Goal: Navigation & Orientation: Understand site structure

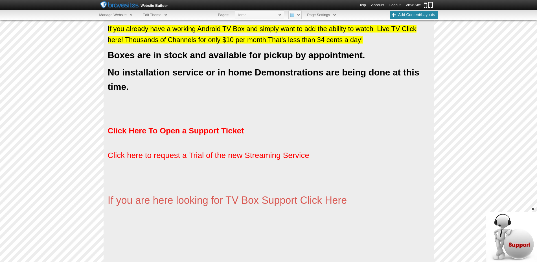
scroll to position [394, 0]
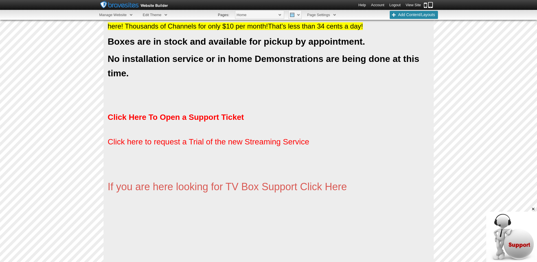
click at [408, 5] on link "View Site" at bounding box center [413, 5] width 15 height 4
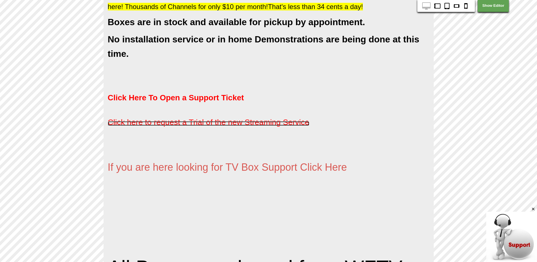
click at [191, 123] on span "Click here to request a Trial of the new Streaming Service" at bounding box center [209, 122] width 202 height 9
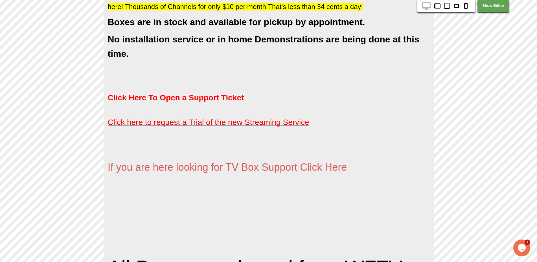
scroll to position [0, 0]
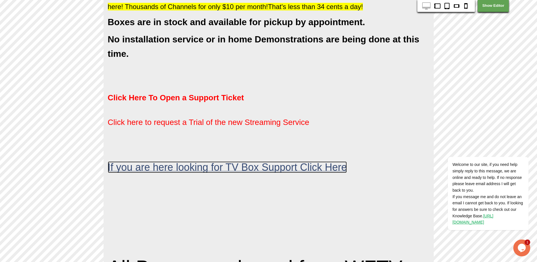
click at [259, 167] on span "If you are here looking for TV Box Support Click Here" at bounding box center [227, 167] width 239 height 12
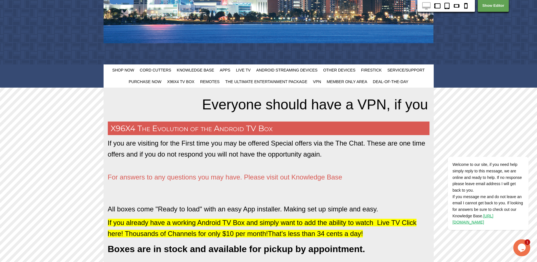
scroll to position [165, 0]
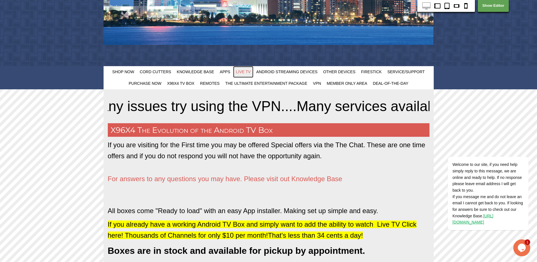
click at [243, 72] on span "Live TV" at bounding box center [243, 71] width 15 height 5
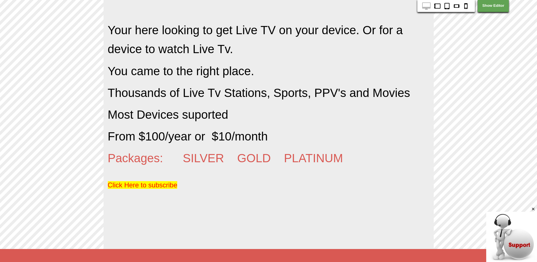
scroll to position [305, 0]
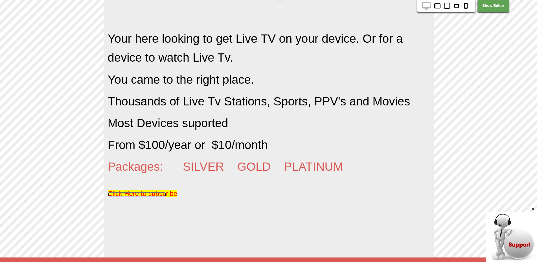
click at [139, 192] on span "Click Here to subsc" at bounding box center [137, 193] width 58 height 8
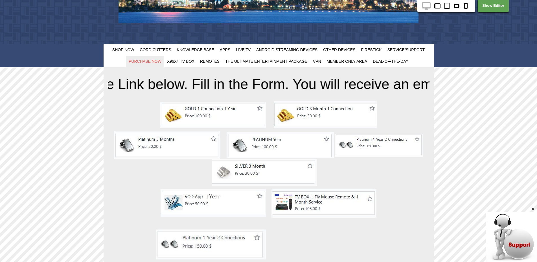
scroll to position [151, 0]
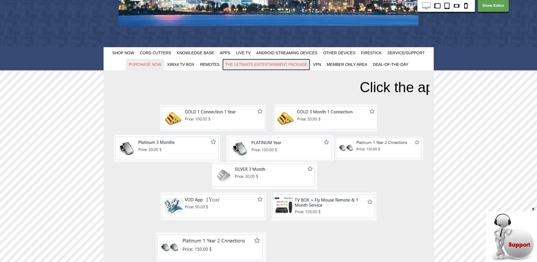
click at [246, 65] on span "The Ultimate Entertainment Package" at bounding box center [266, 64] width 82 height 5
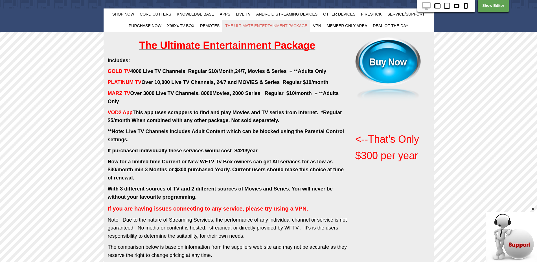
scroll to position [173, 0]
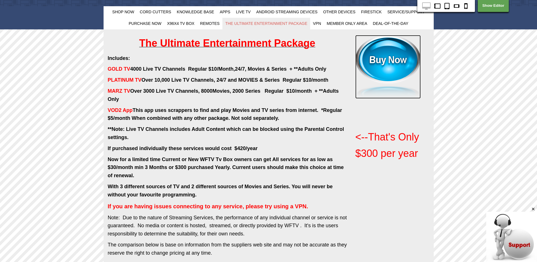
click at [390, 64] on img at bounding box center [389, 67] width 66 height 64
click at [320, 23] on span "VPN" at bounding box center [317, 23] width 8 height 5
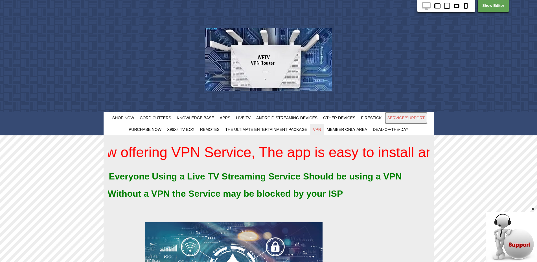
click at [402, 119] on span "Service/Support" at bounding box center [407, 118] width 38 height 5
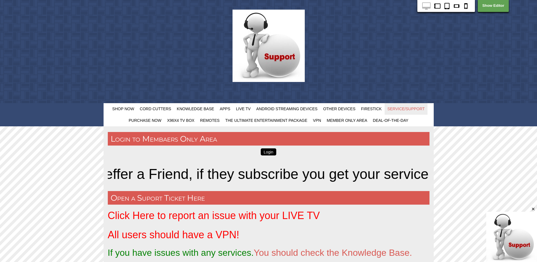
scroll to position [18, 0]
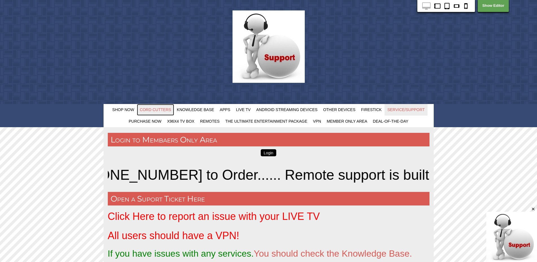
click at [152, 110] on span "Cord Cutters" at bounding box center [155, 109] width 31 height 5
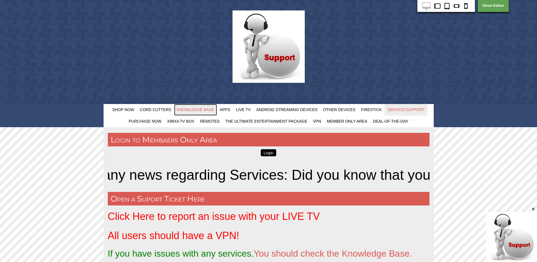
click at [188, 110] on span "Knowledge Base" at bounding box center [195, 109] width 37 height 5
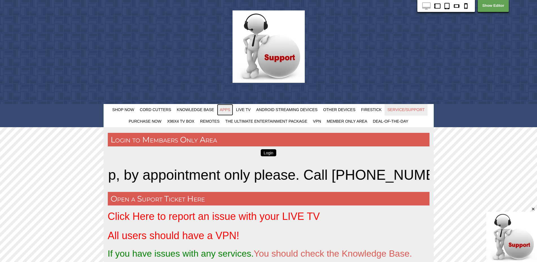
click at [227, 107] on link "Apps" at bounding box center [225, 110] width 16 height 12
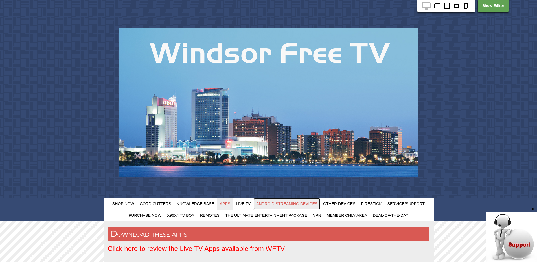
click at [273, 206] on link "Android Streaming Devices" at bounding box center [287, 204] width 67 height 12
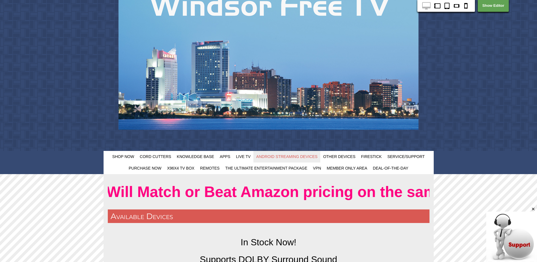
scroll to position [44, 0]
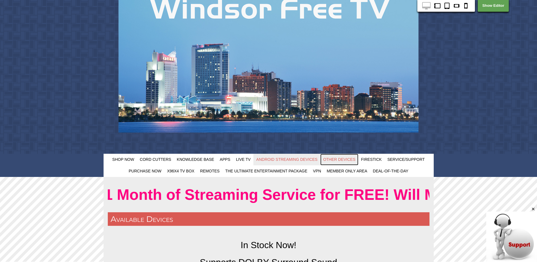
click at [334, 159] on span "Other Devices" at bounding box center [339, 159] width 32 height 5
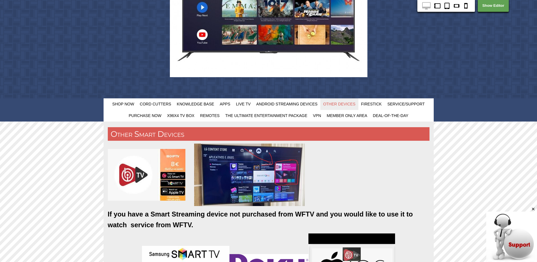
scroll to position [86, 0]
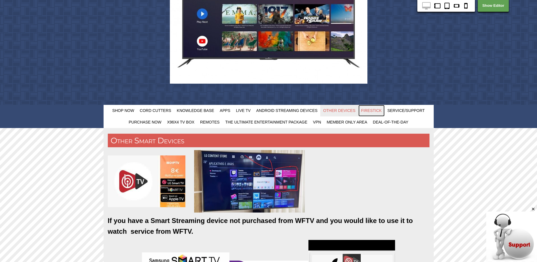
click at [372, 112] on span "FireStick" at bounding box center [371, 110] width 21 height 5
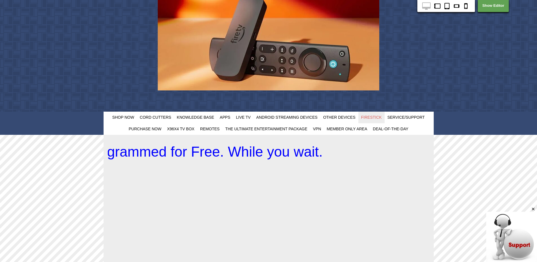
scroll to position [34, 0]
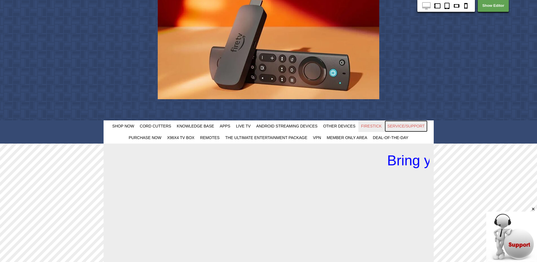
click at [408, 128] on span "Service/Support" at bounding box center [407, 126] width 38 height 5
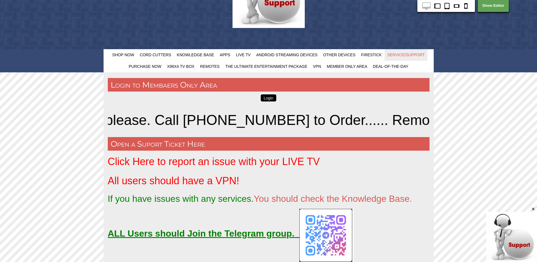
scroll to position [72, 0]
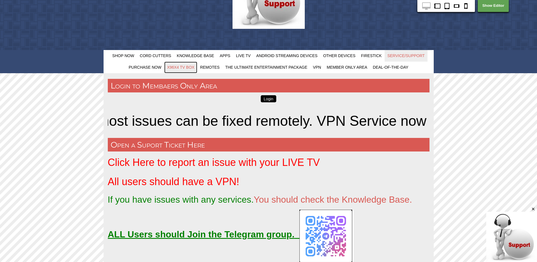
click at [179, 68] on span "X96X4 TV Box" at bounding box center [180, 67] width 27 height 5
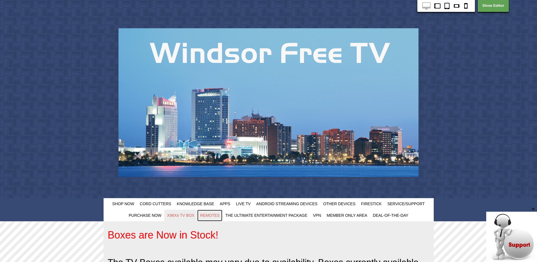
click at [209, 218] on link "Remotes" at bounding box center [209, 216] width 25 height 12
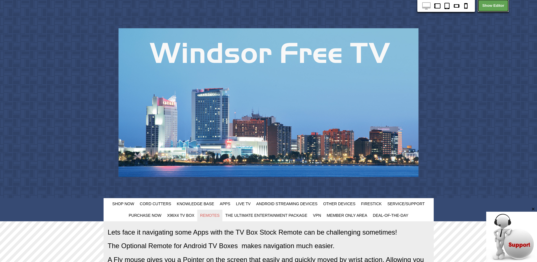
click at [493, 5] on link "Show Editor" at bounding box center [493, 5] width 31 height 12
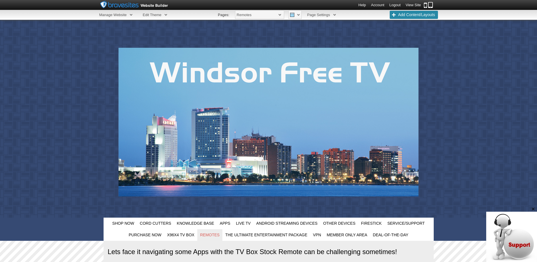
click at [380, 5] on link "Account" at bounding box center [377, 5] width 13 height 4
